Goal: Find specific page/section: Find specific page/section

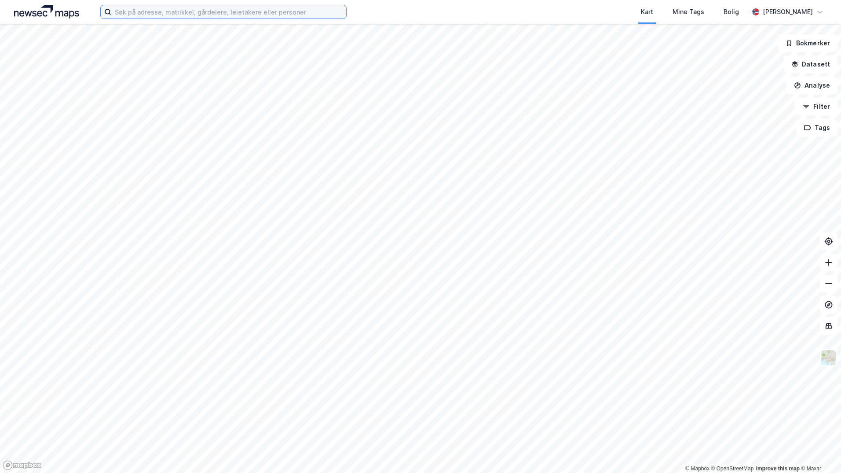
click at [127, 11] on input at bounding box center [228, 11] width 235 height 13
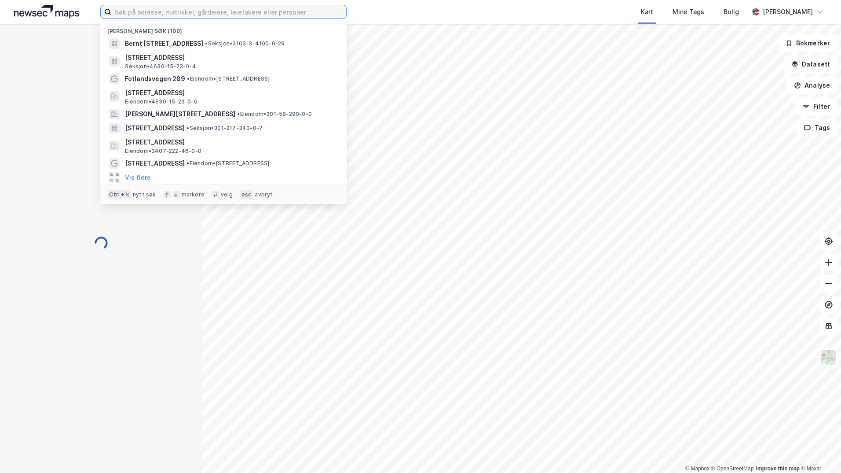
paste input "4601-199/117/0/0"
type input "4601-199/117/0/0"
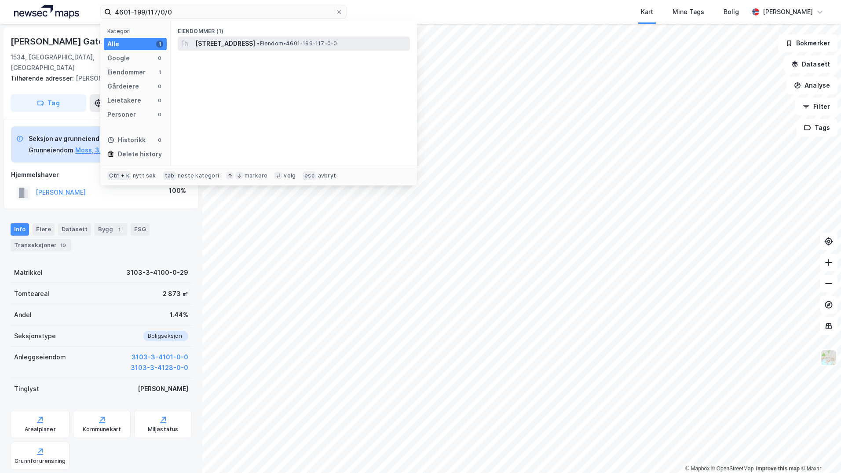
click at [226, 43] on span "Ospelia 16, 5111, BREISTEIN, BERGEN" at bounding box center [225, 43] width 60 height 11
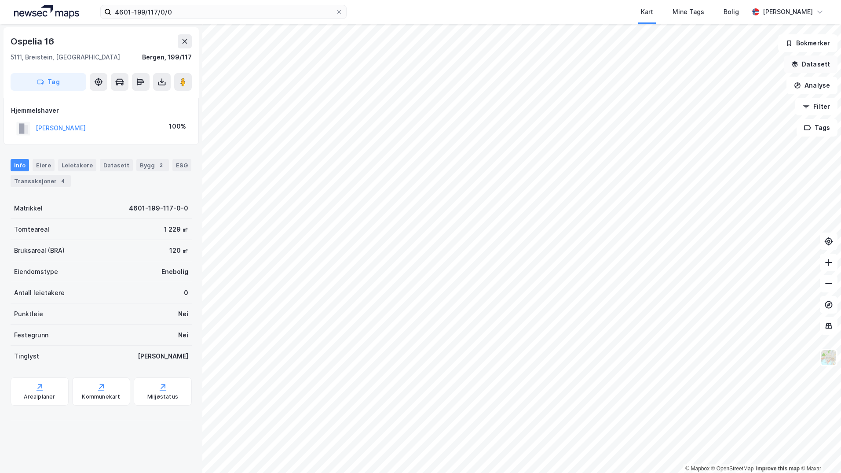
click at [814, 67] on button "Datasett" at bounding box center [811, 64] width 54 height 18
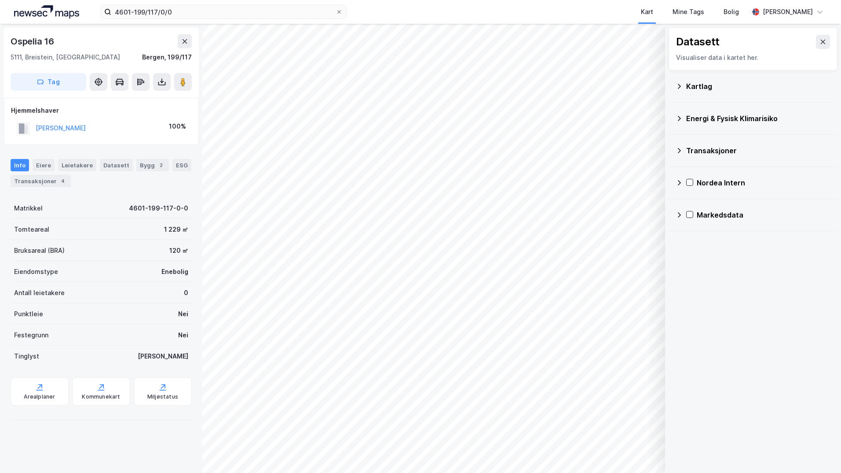
click at [689, 88] on div "Kartlag" at bounding box center [758, 86] width 144 height 11
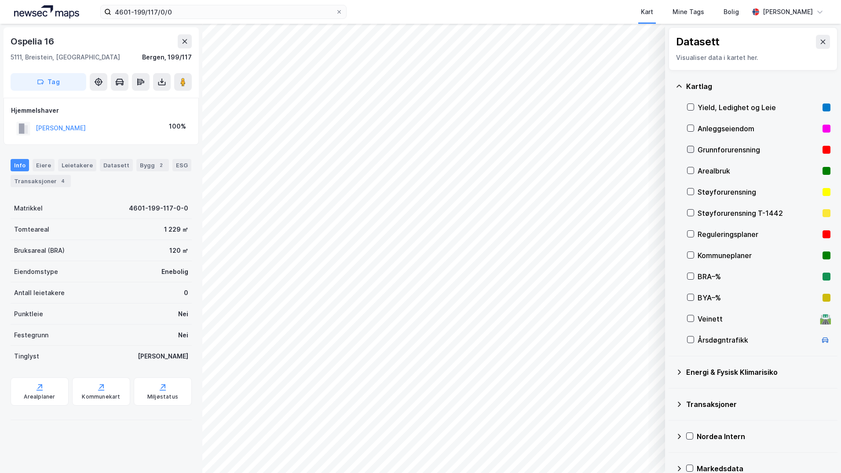
click at [690, 150] on icon at bounding box center [691, 149] width 5 height 3
click at [682, 371] on icon at bounding box center [679, 371] width 7 height 7
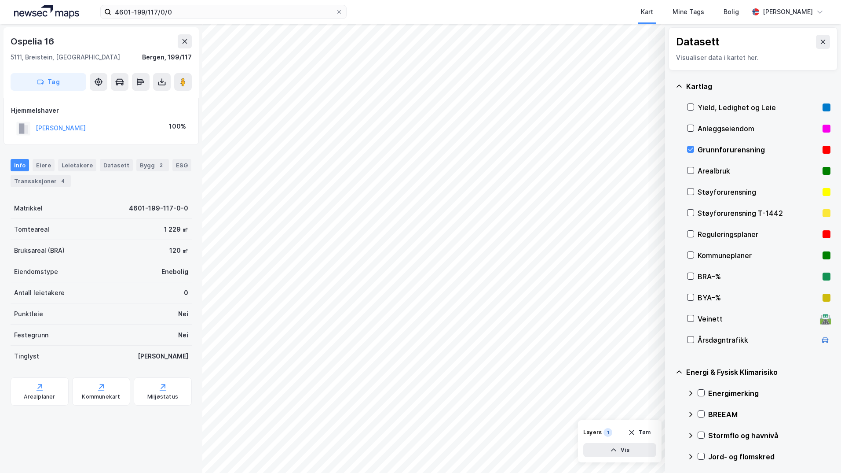
drag, startPoint x: 702, startPoint y: 392, endPoint x: 703, endPoint y: 386, distance: 6.7
click at [701, 392] on icon at bounding box center [701, 392] width 6 height 6
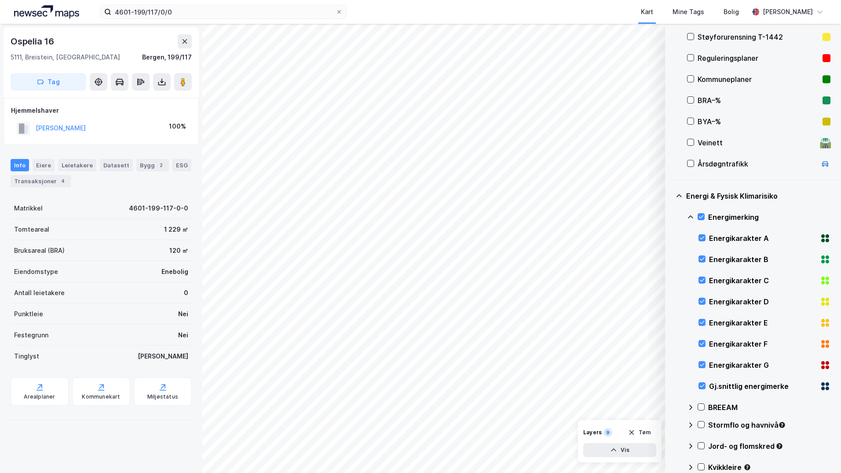
click at [690, 213] on icon at bounding box center [690, 216] width 7 height 7
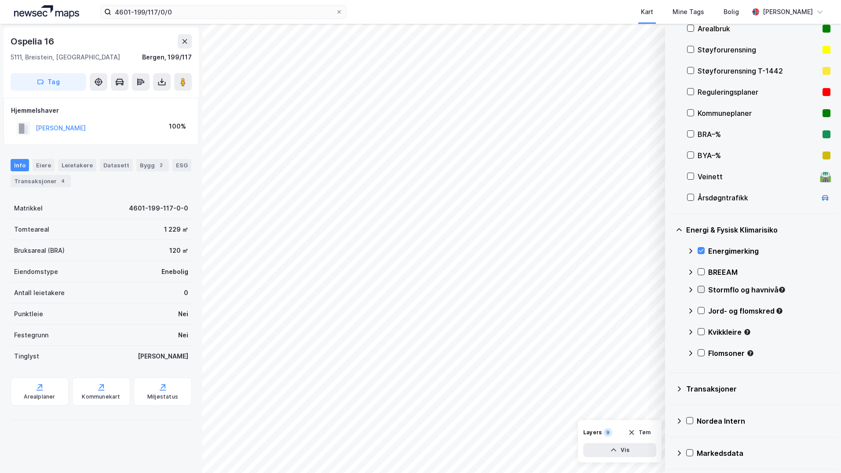
click at [701, 286] on div at bounding box center [701, 289] width 7 height 7
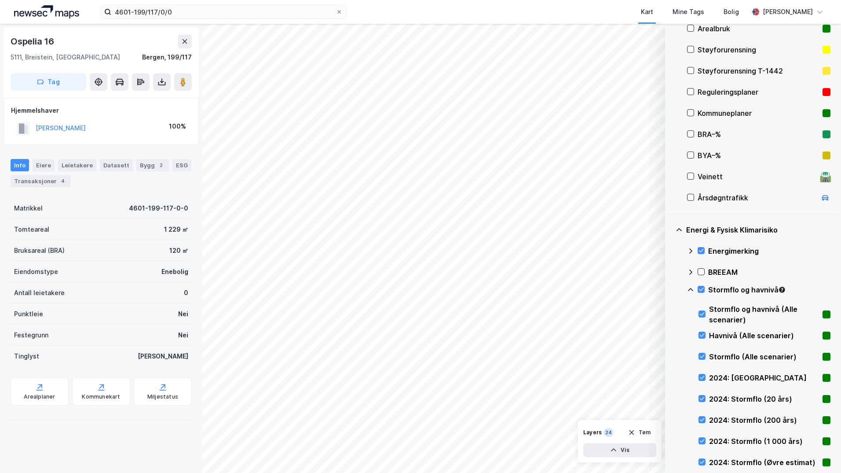
scroll to position [176, 0]
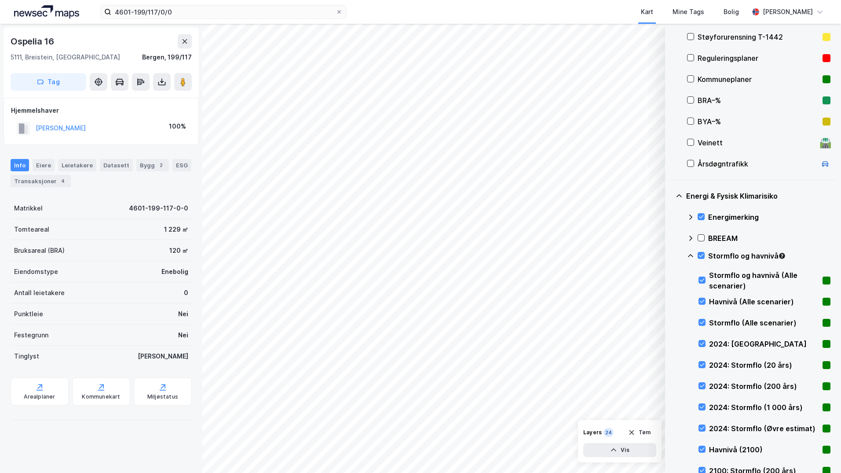
click at [690, 253] on icon at bounding box center [690, 255] width 7 height 7
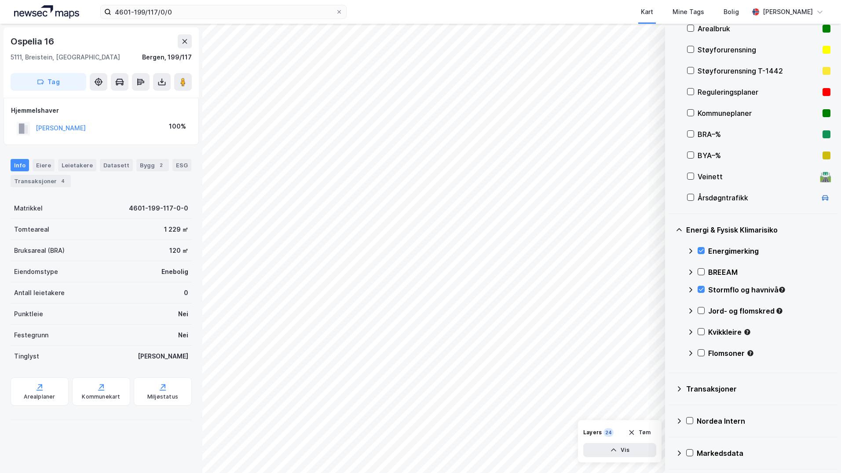
scroll to position [142, 0]
click at [703, 310] on icon at bounding box center [701, 310] width 5 height 3
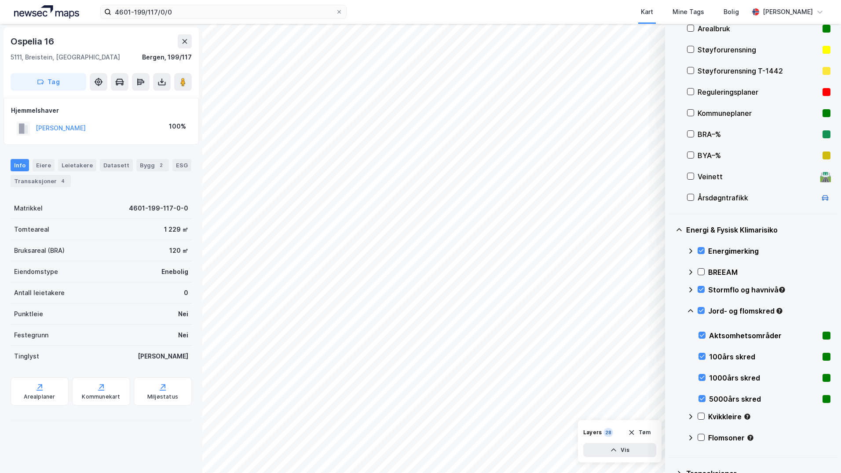
scroll to position [176, 0]
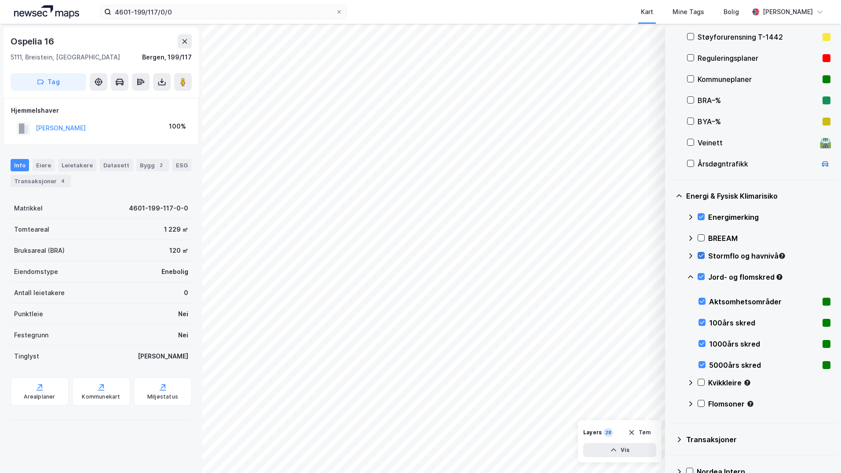
click at [690, 273] on icon at bounding box center [690, 276] width 7 height 7
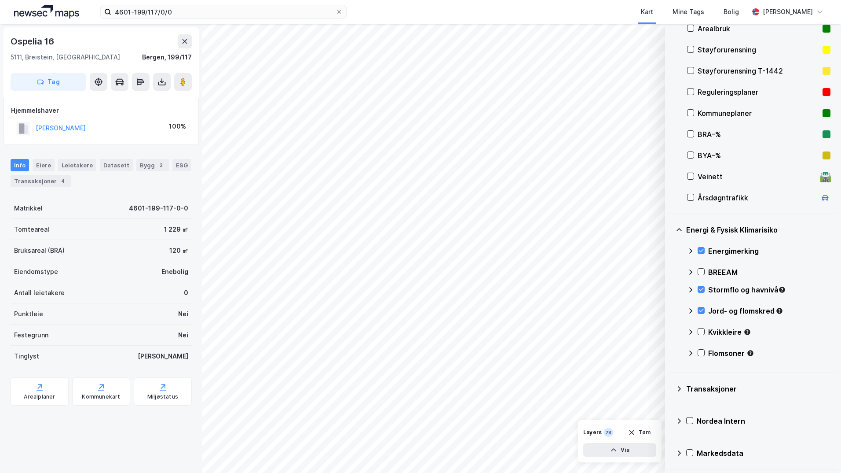
scroll to position [142, 0]
click at [701, 331] on icon at bounding box center [701, 331] width 6 height 6
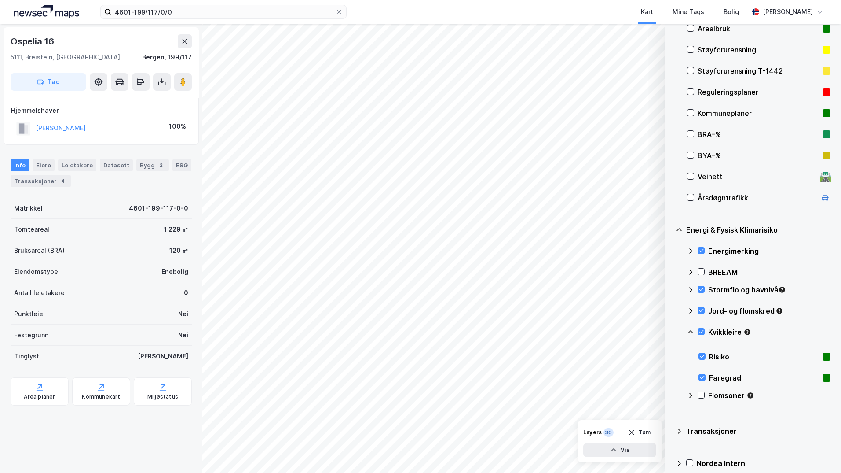
scroll to position [176, 0]
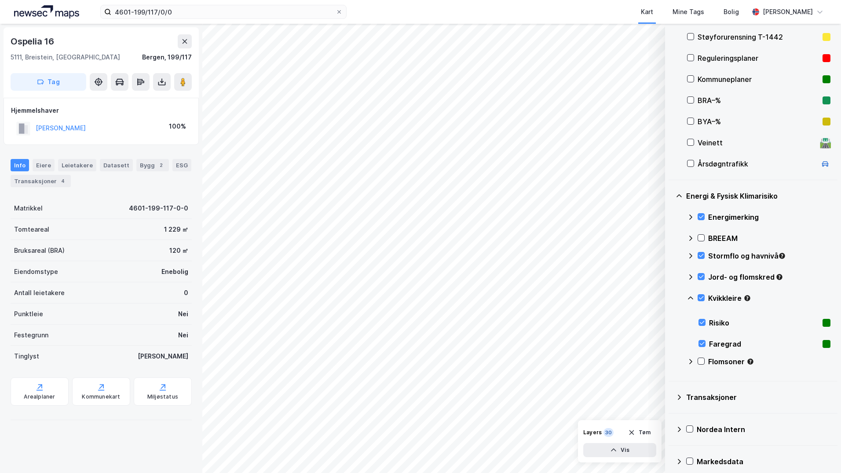
click at [689, 295] on icon at bounding box center [690, 297] width 7 height 7
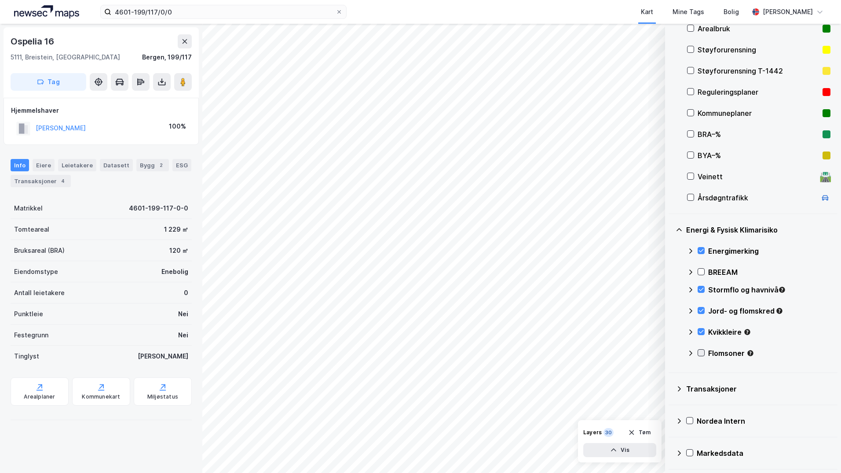
scroll to position [142, 0]
click at [702, 352] on icon at bounding box center [701, 352] width 6 height 6
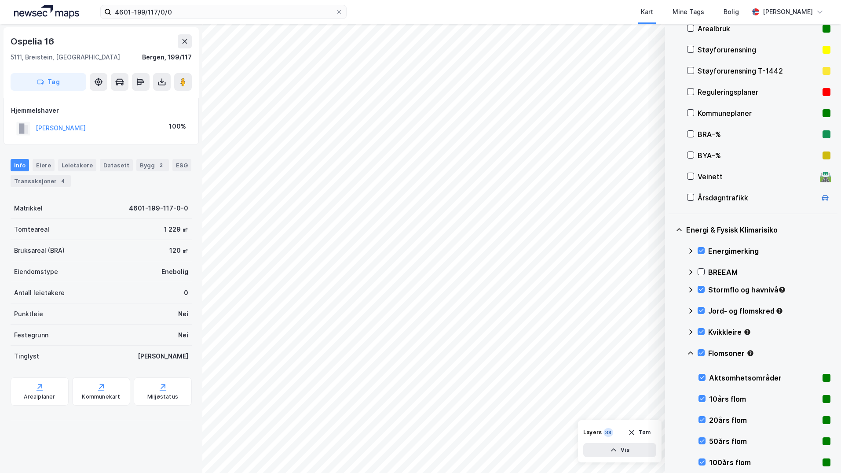
scroll to position [176, 0]
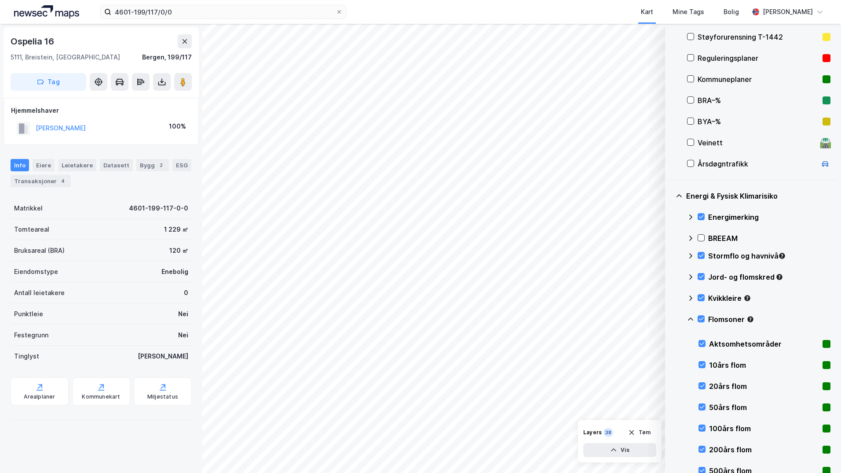
click at [689, 320] on icon at bounding box center [690, 318] width 7 height 7
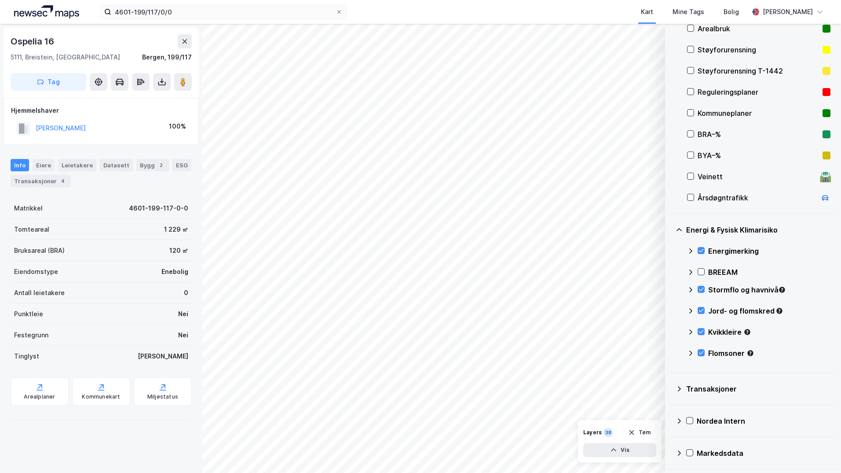
scroll to position [98, 0]
